Goal: Use online tool/utility

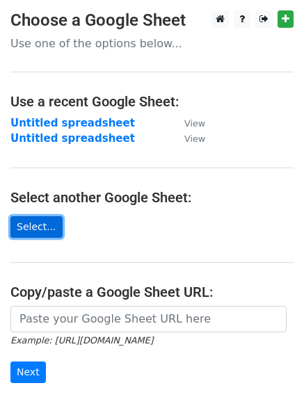
click at [42, 229] on link "Select..." at bounding box center [36, 227] width 52 height 22
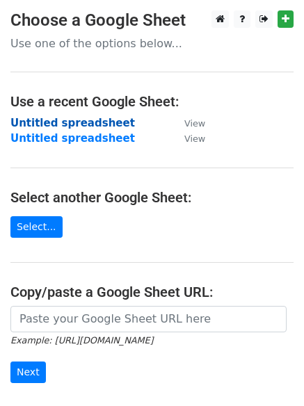
scroll to position [163, 0]
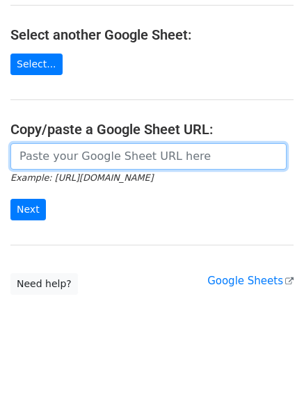
click at [74, 147] on input "url" at bounding box center [148, 156] width 276 height 26
paste input "https://docs.google.com/spreadsheets/d/1Hq0aiBuMlY_2WXI9KAtk0xxBBicx57CTI14DDFA…"
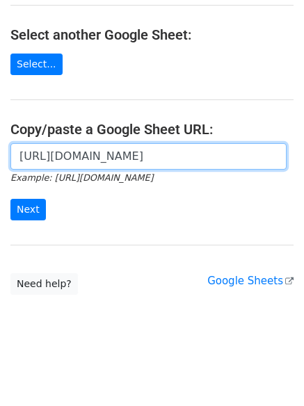
scroll to position [0, 395]
type input "https://docs.google.com/spreadsheets/d/1Hq0aiBuMlY_2WXI9KAtk0xxBBicx57CTI14DDFA…"
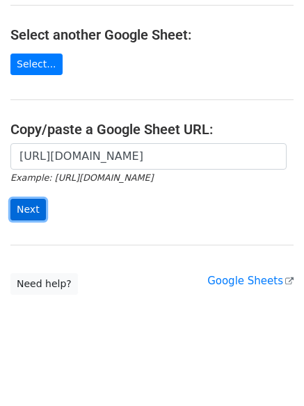
click at [19, 213] on input "Next" at bounding box center [27, 210] width 35 height 22
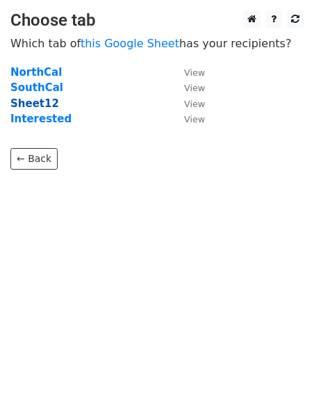
click at [47, 101] on strong "Sheet12" at bounding box center [34, 103] width 49 height 13
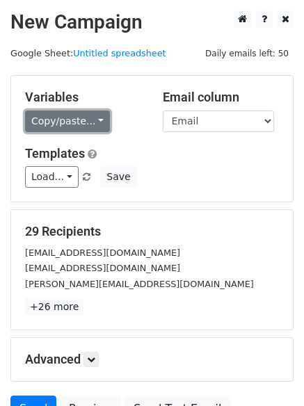
click at [79, 131] on link "Copy/paste..." at bounding box center [67, 122] width 85 height 22
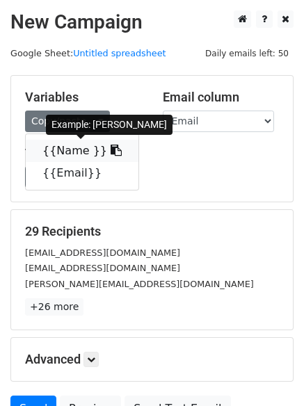
click at [70, 156] on link "{{Name }}" at bounding box center [82, 151] width 113 height 22
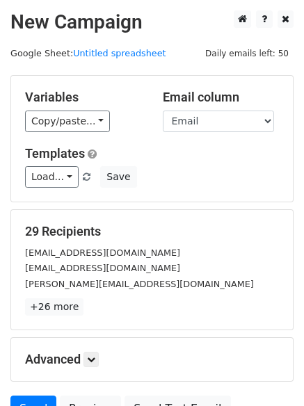
scroll to position [134, 0]
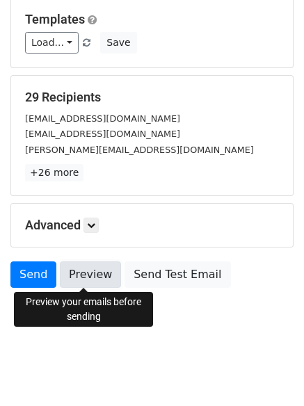
click at [80, 272] on link "Preview" at bounding box center [90, 274] width 61 height 26
click at [79, 268] on link "Preview" at bounding box center [90, 274] width 61 height 26
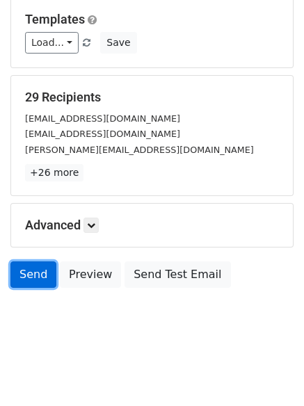
click at [35, 269] on link "Send" at bounding box center [33, 274] width 46 height 26
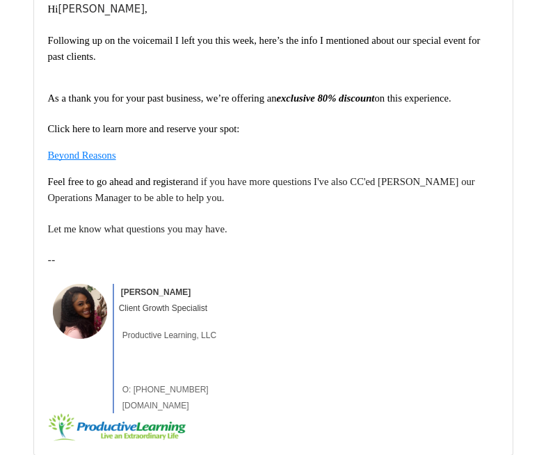
scroll to position [278, 0]
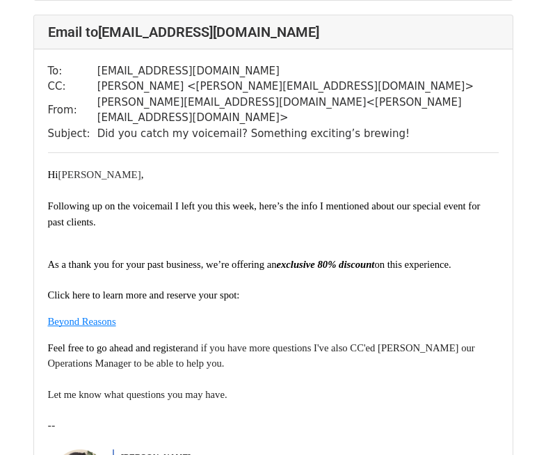
scroll to position [686, 0]
